Goal: Find specific fact: Find specific fact

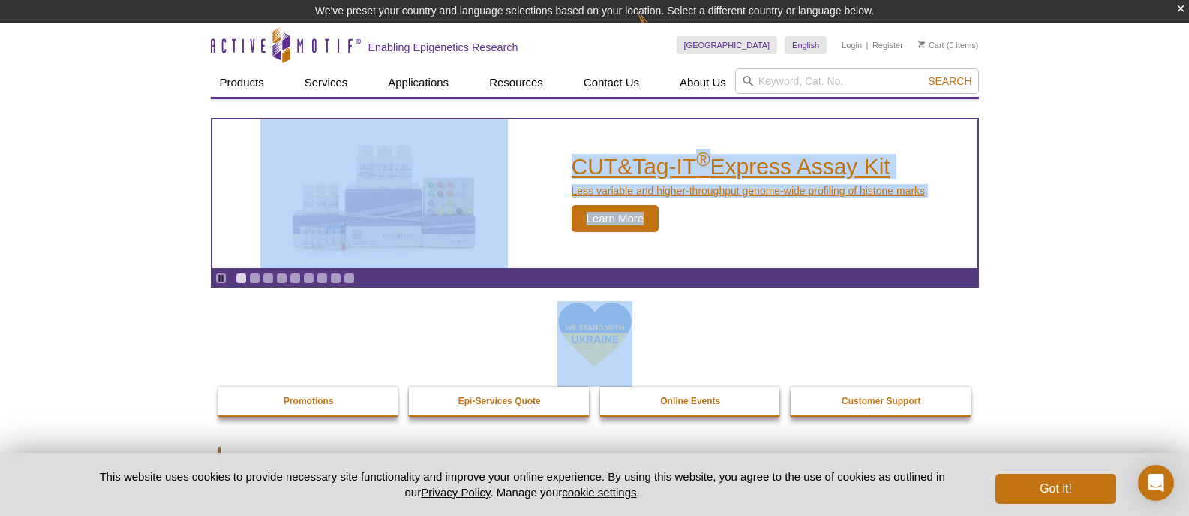
drag, startPoint x: 420, startPoint y: 371, endPoint x: 498, endPoint y: 185, distance: 201.1
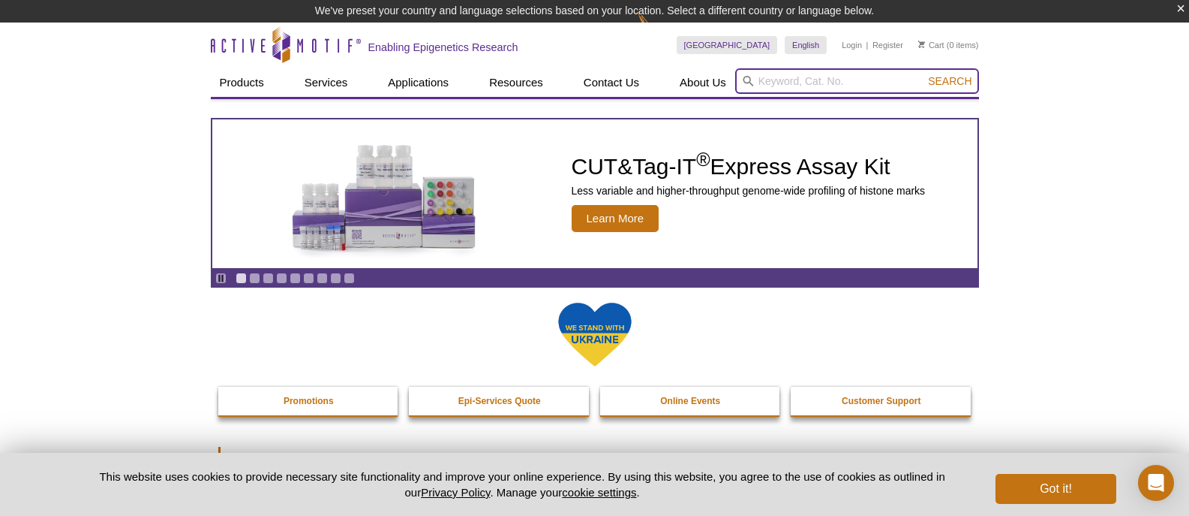
click at [778, 82] on input "search" at bounding box center [857, 81] width 244 height 26
paste input "81156"
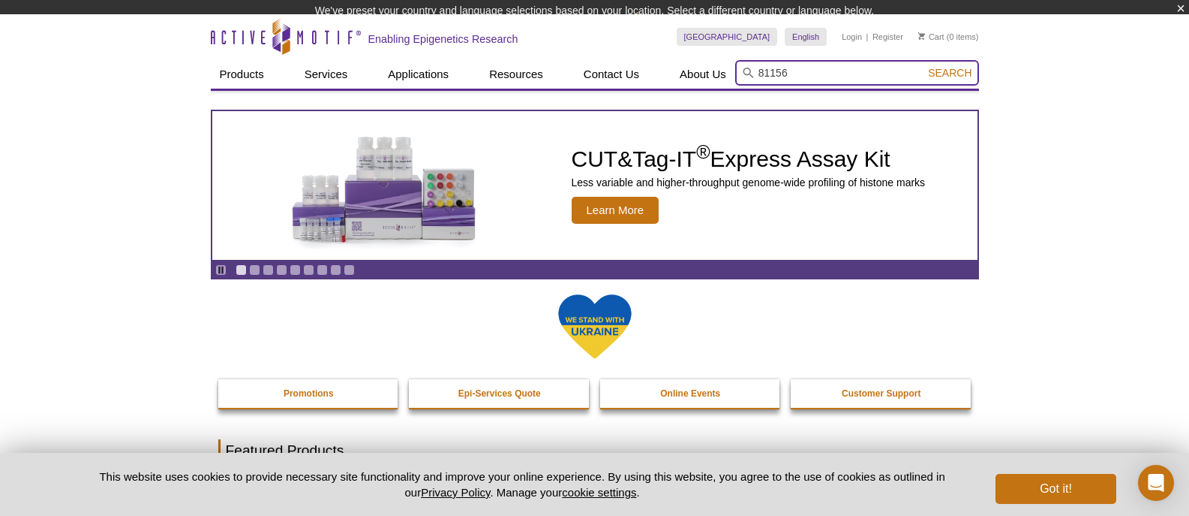
type input "81156"
click at [924, 66] on button "Search" at bounding box center [950, 73] width 53 height 14
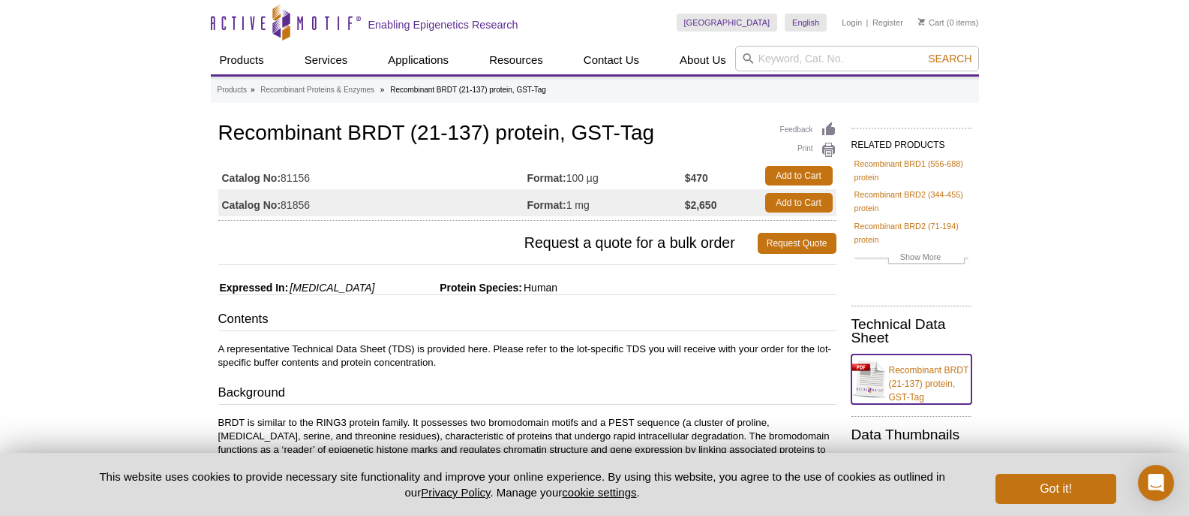
click at [921, 374] on link "Recombinant BRDT (21-137) protein, GST-Tag" at bounding box center [912, 379] width 120 height 50
